Goal: Task Accomplishment & Management: Use online tool/utility

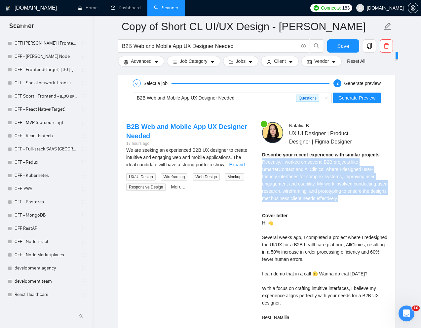
scroll to position [1432, 0]
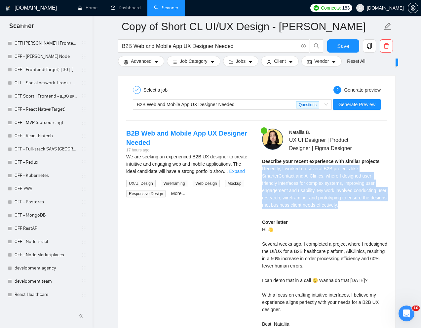
click at [167, 7] on link "Scanner" at bounding box center [166, 8] width 24 height 6
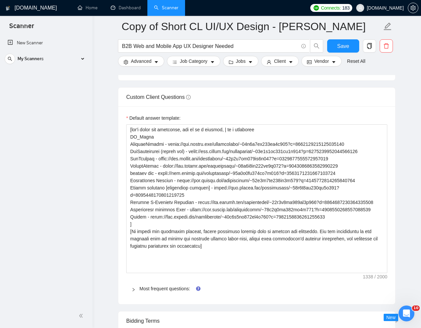
scroll to position [952, 0]
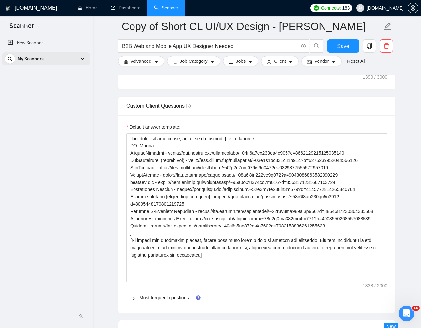
click at [80, 61] on div "My Scanners" at bounding box center [46, 58] width 83 height 13
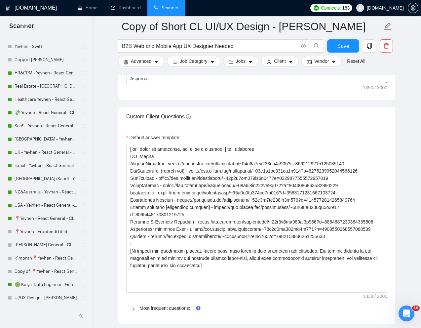
scroll to position [146, 0]
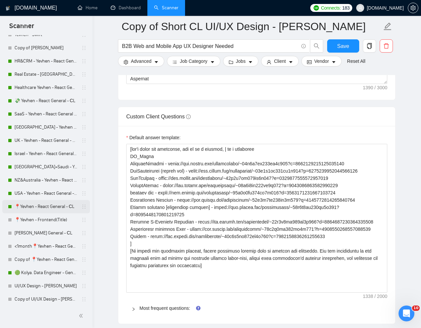
click at [27, 207] on link "📍Yevhen - React General - СL" at bounding box center [46, 206] width 63 height 13
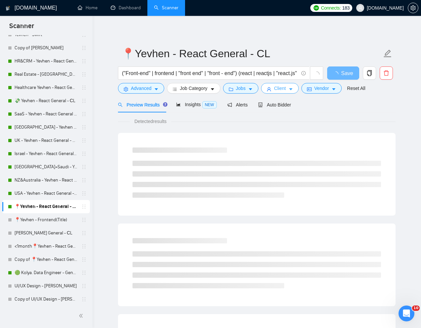
click at [280, 89] on span "Client" at bounding box center [280, 88] width 12 height 7
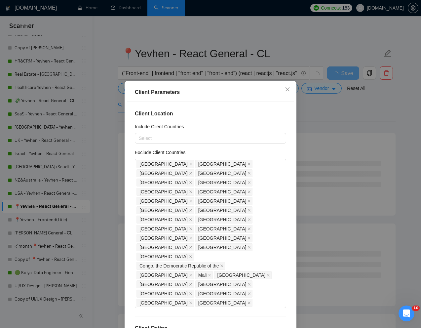
click at [311, 111] on div "Client Parameters Client Location Include Client Countries Select Exclude Clien…" at bounding box center [210, 164] width 421 height 328
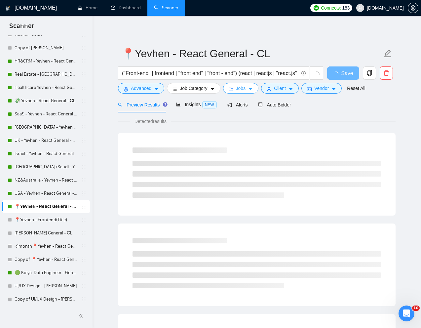
click at [238, 89] on span "Jobs" at bounding box center [241, 88] width 10 height 7
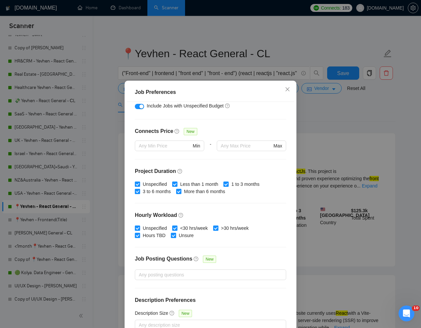
scroll to position [143, 0]
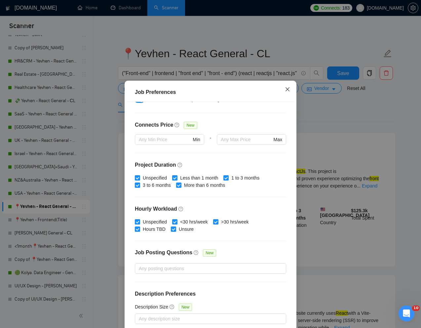
click at [290, 91] on icon "close" at bounding box center [287, 89] width 5 height 5
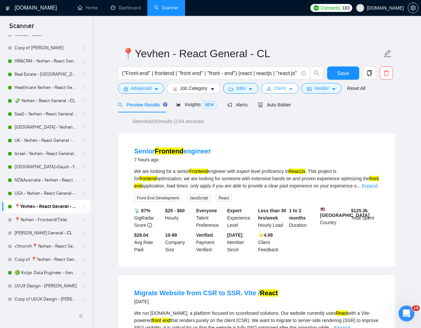
click at [281, 89] on span "Client" at bounding box center [280, 88] width 12 height 7
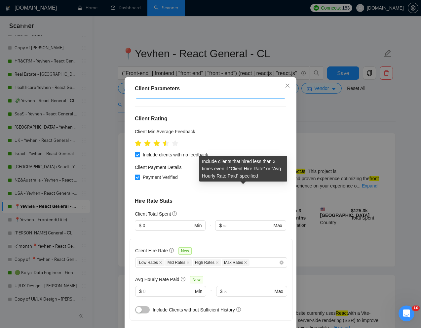
scroll to position [202, 0]
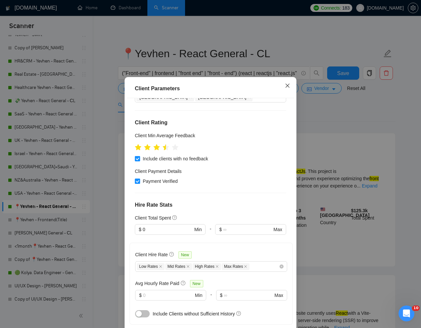
click at [287, 86] on icon "close" at bounding box center [287, 85] width 5 height 5
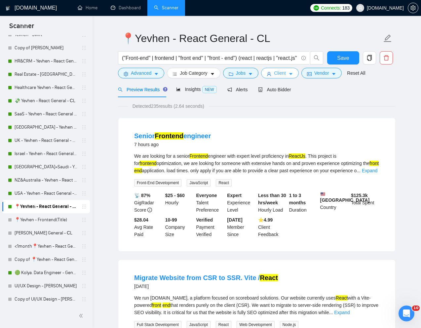
scroll to position [0, 0]
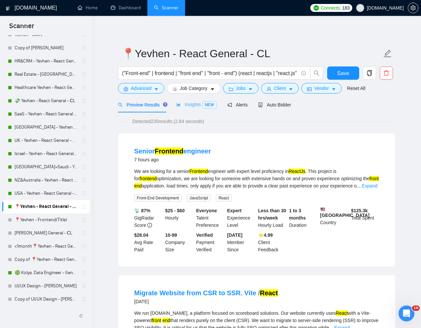
click at [193, 109] on div "Insights NEW" at bounding box center [196, 105] width 40 height 16
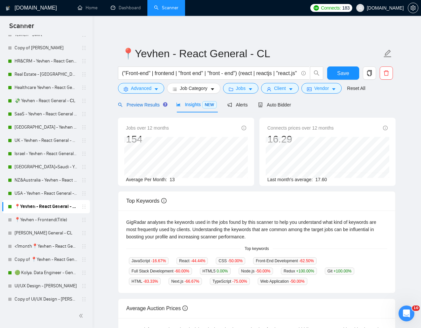
click at [146, 103] on span "Preview Results" at bounding box center [142, 104] width 48 height 5
